Goal: Information Seeking & Learning: Learn about a topic

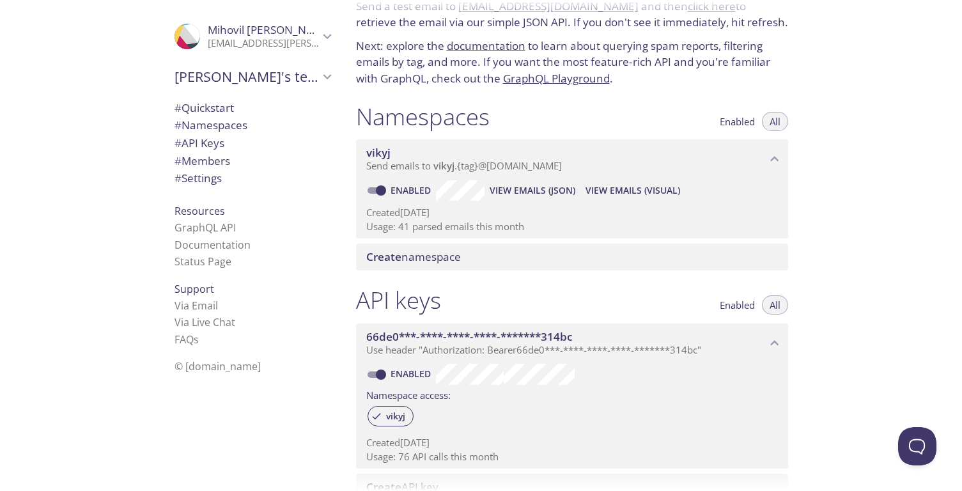
scroll to position [54, 0]
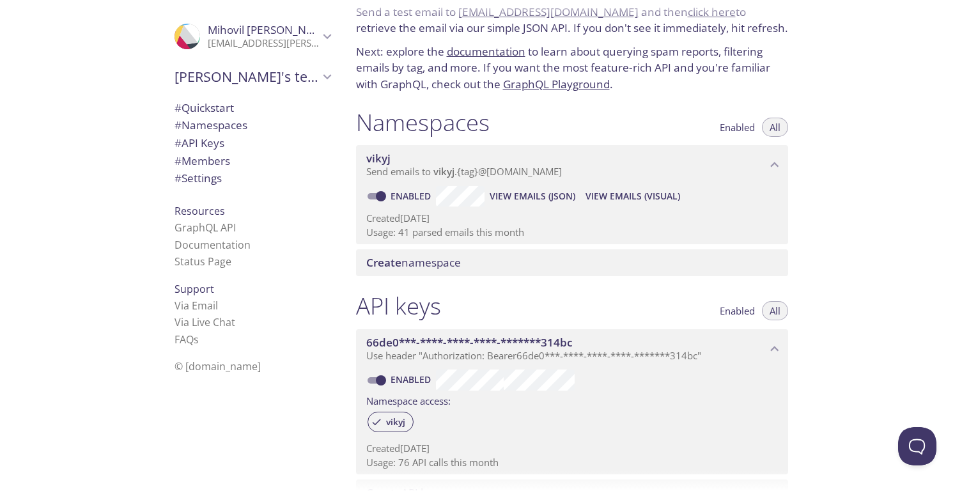
click at [536, 197] on span "View Emails (JSON)" at bounding box center [533, 196] width 86 height 15
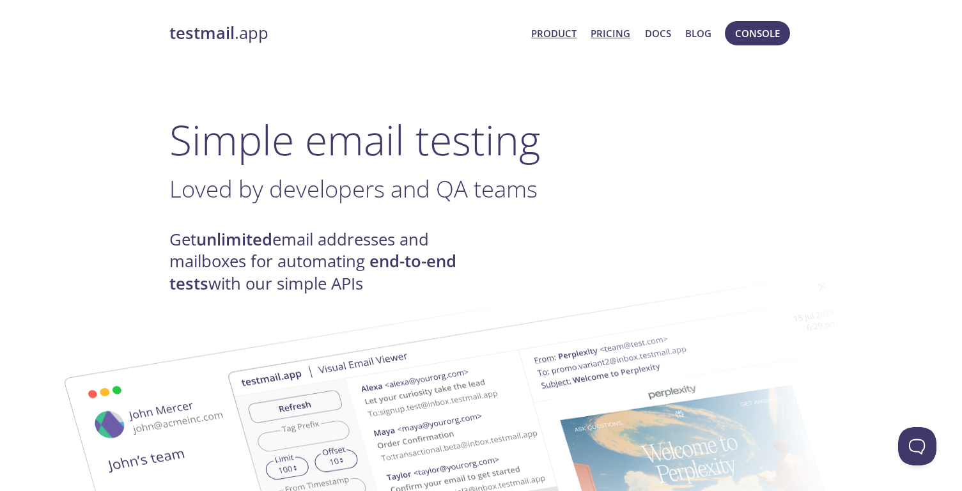
click at [620, 29] on link "Pricing" at bounding box center [611, 33] width 40 height 17
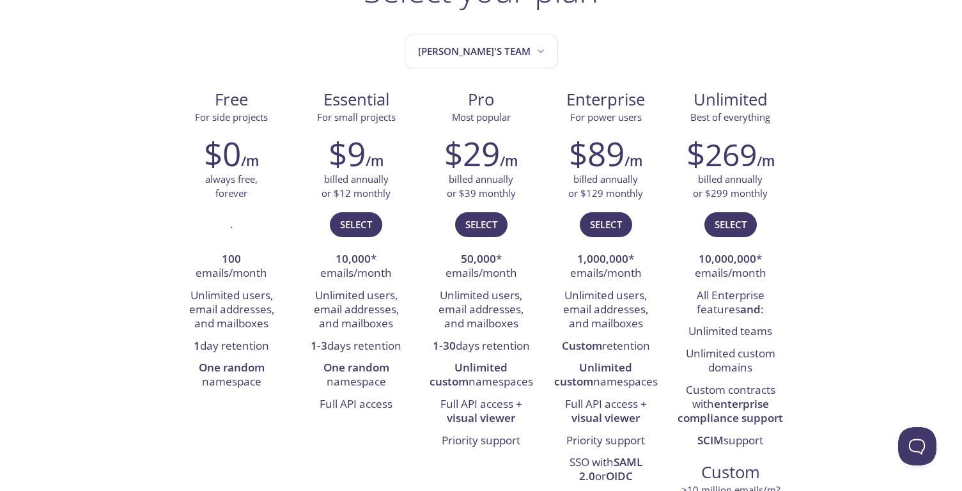
scroll to position [121, 0]
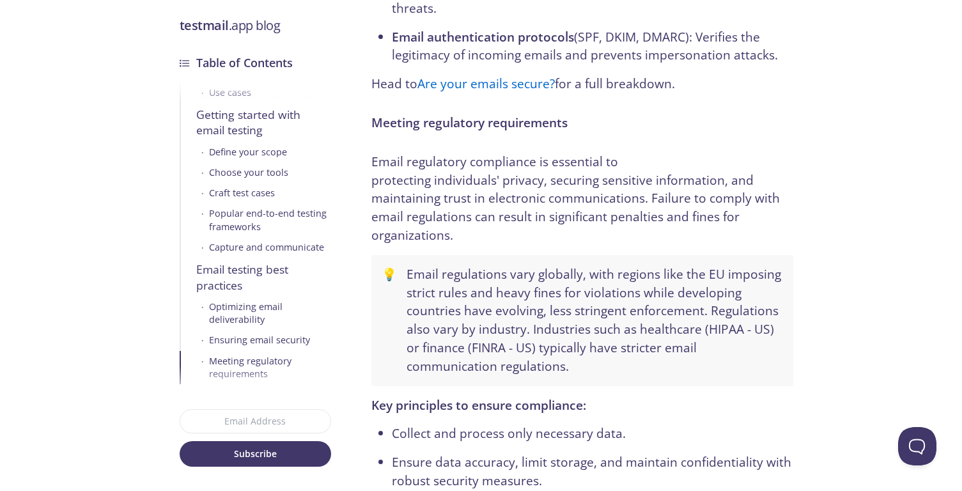
scroll to position [6575, 0]
